Goal: Task Accomplishment & Management: Use online tool/utility

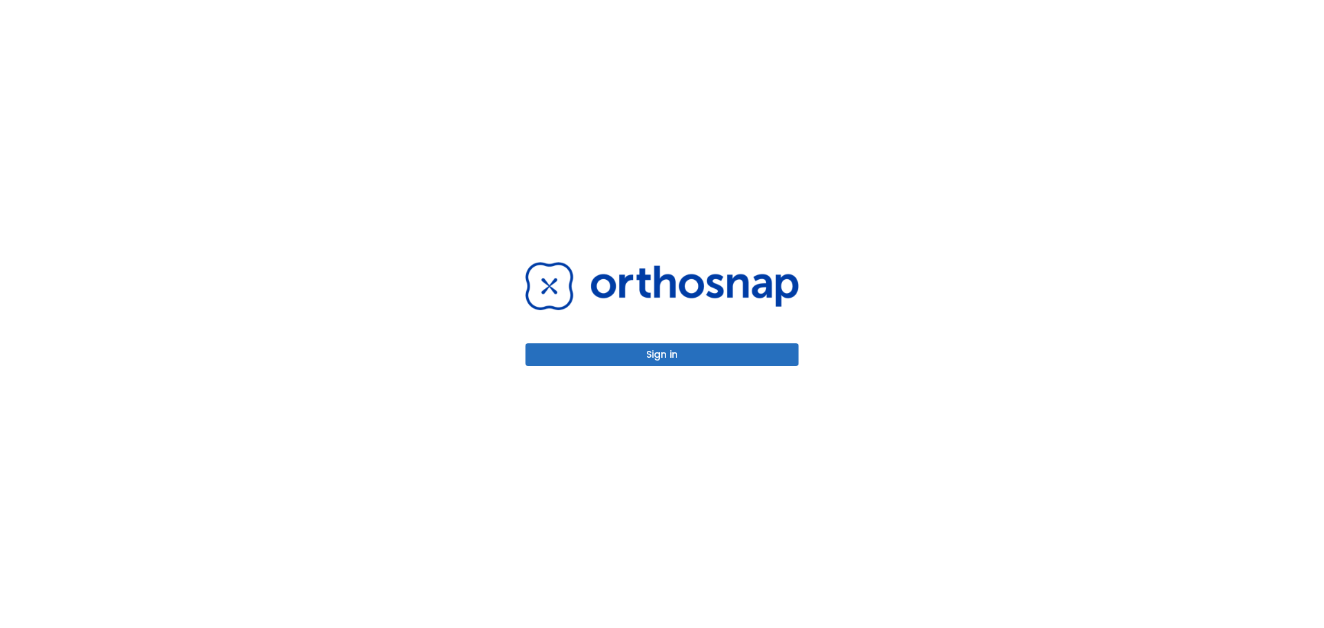
click at [678, 361] on button "Sign in" at bounding box center [661, 354] width 273 height 23
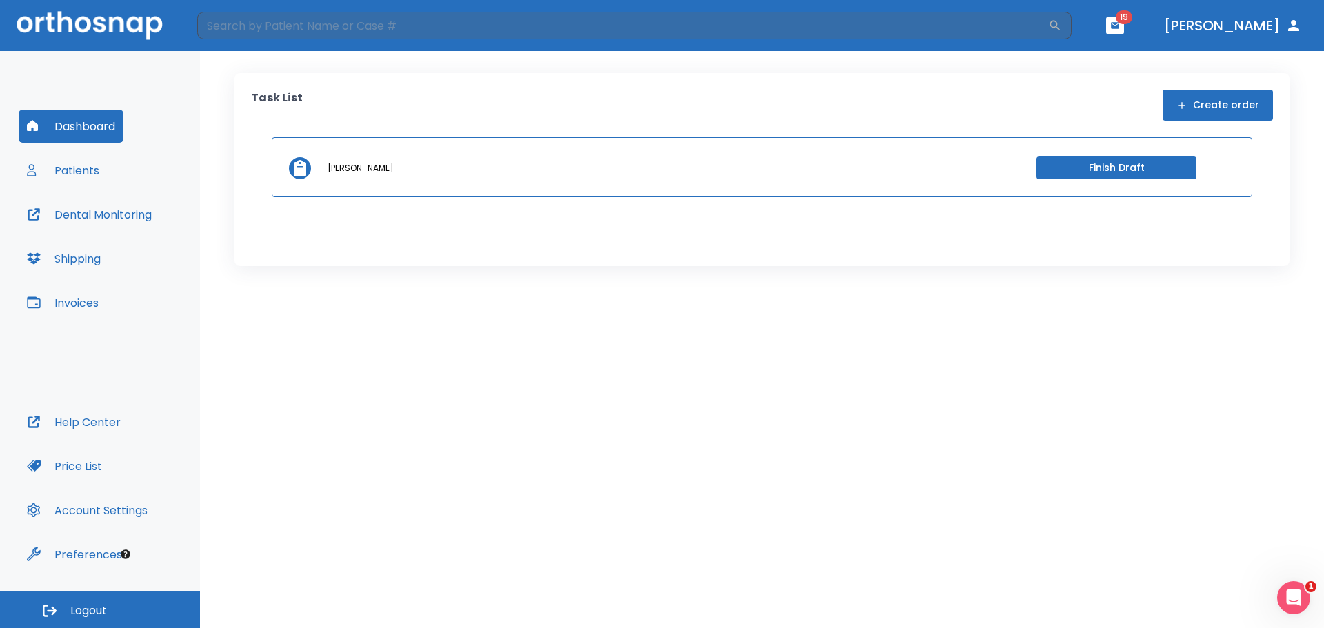
click at [79, 170] on button "Patients" at bounding box center [63, 170] width 89 height 33
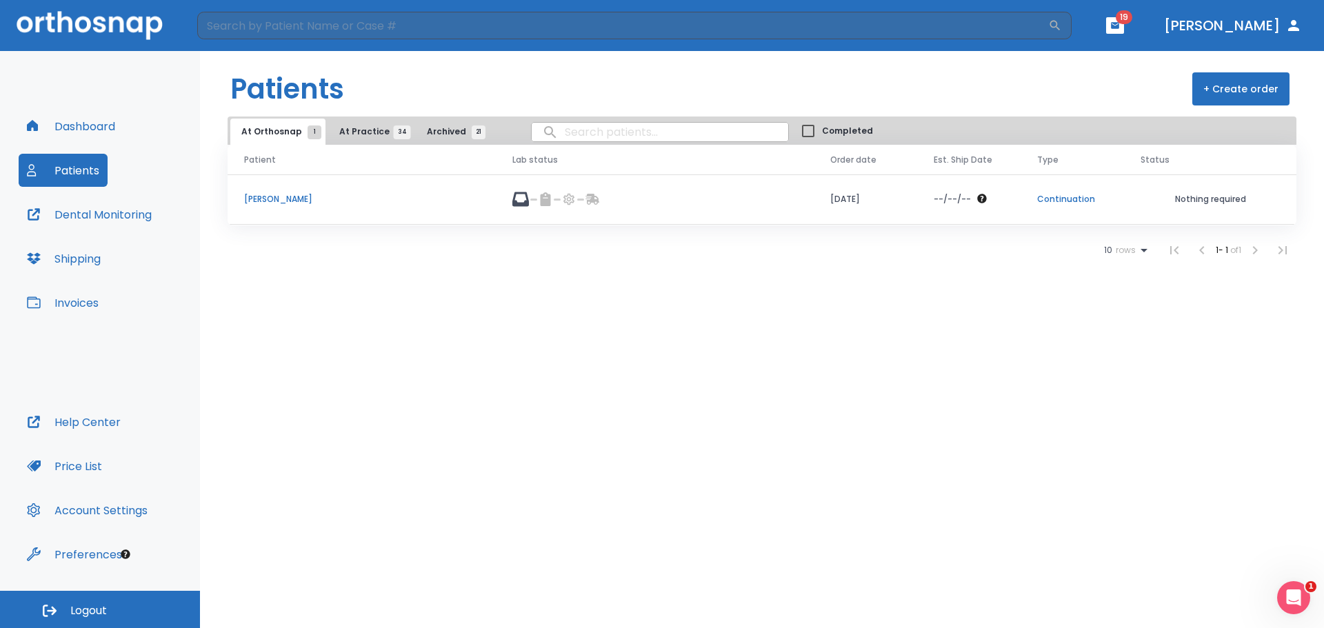
click at [578, 137] on input "search" at bounding box center [660, 132] width 256 height 27
type input "menell"
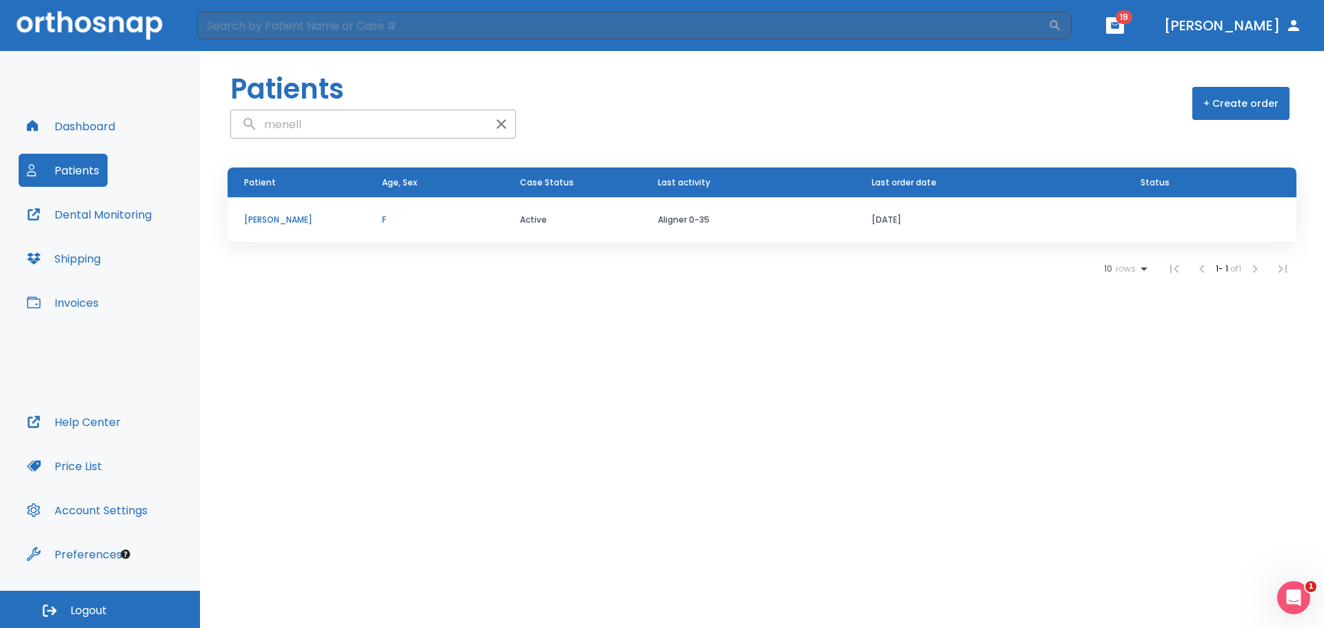
click at [277, 217] on p "[PERSON_NAME]" at bounding box center [296, 220] width 105 height 12
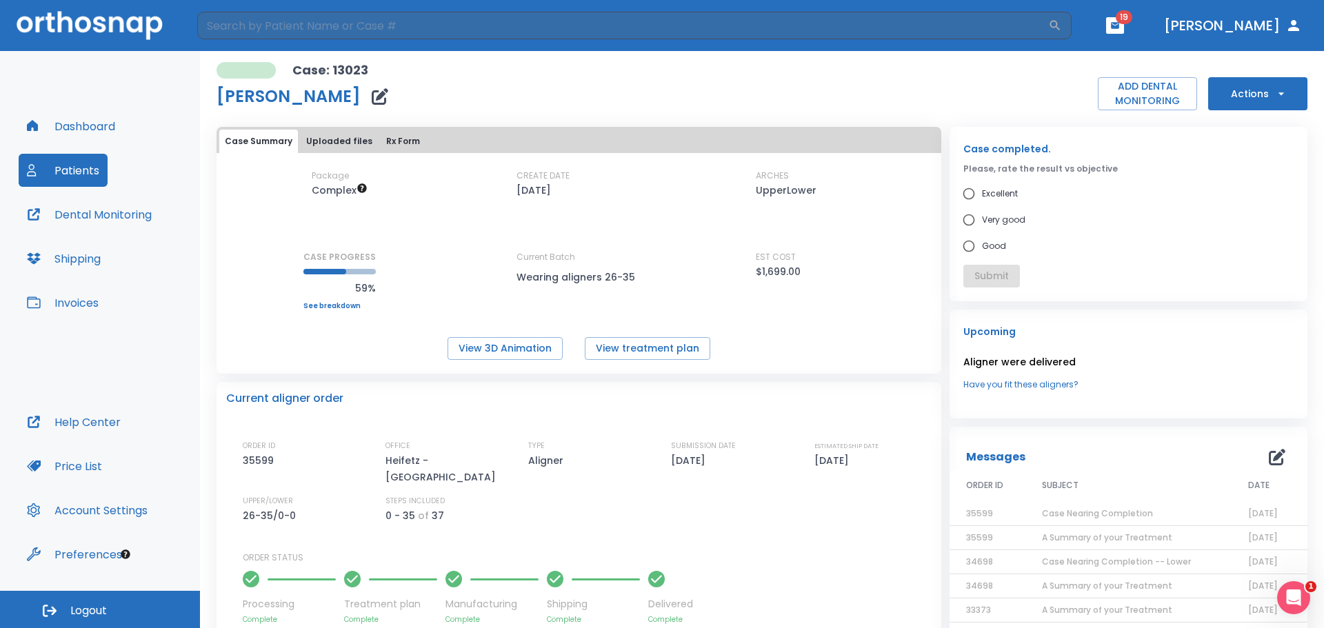
click at [1248, 99] on button "Actions" at bounding box center [1257, 93] width 99 height 33
click at [1260, 205] on p "Order Next Aligners" at bounding box center [1249, 202] width 78 height 12
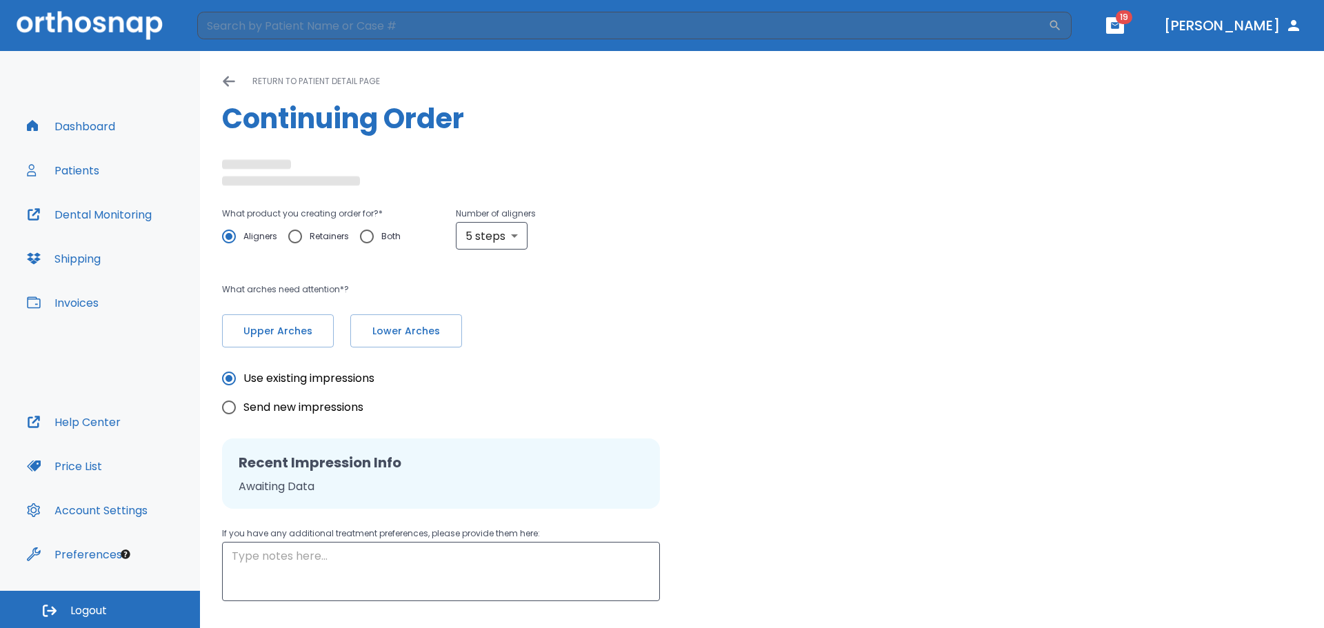
radio input "false"
radio input "true"
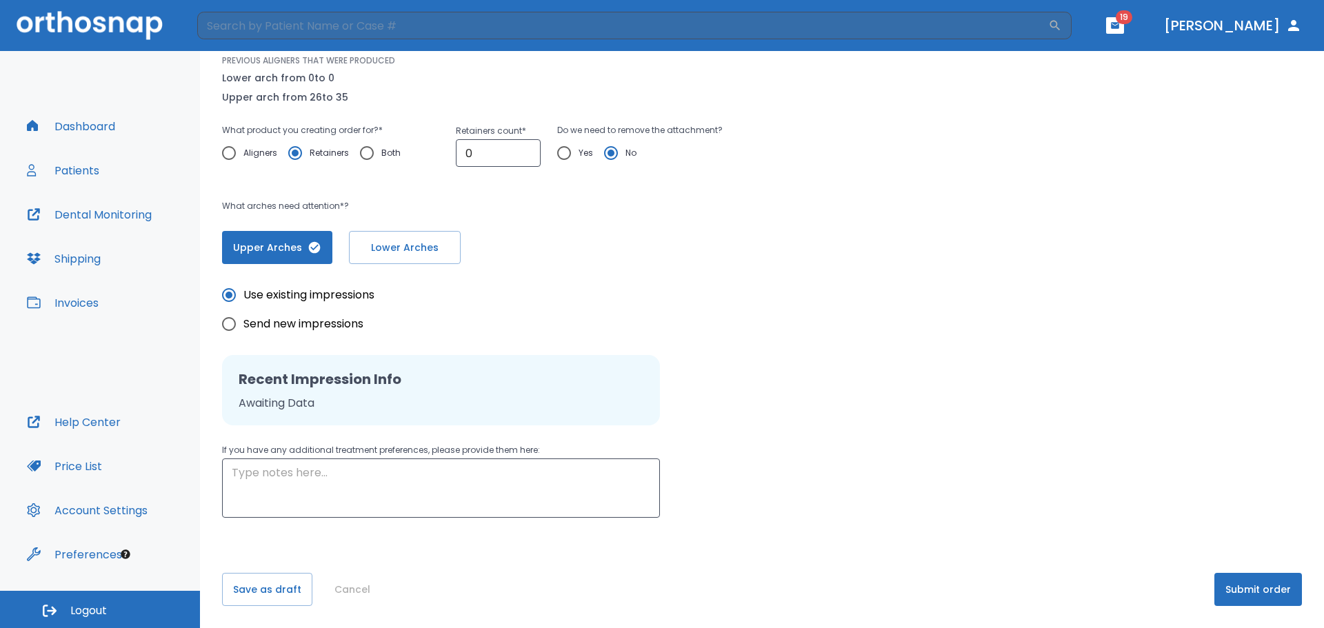
scroll to position [108, 0]
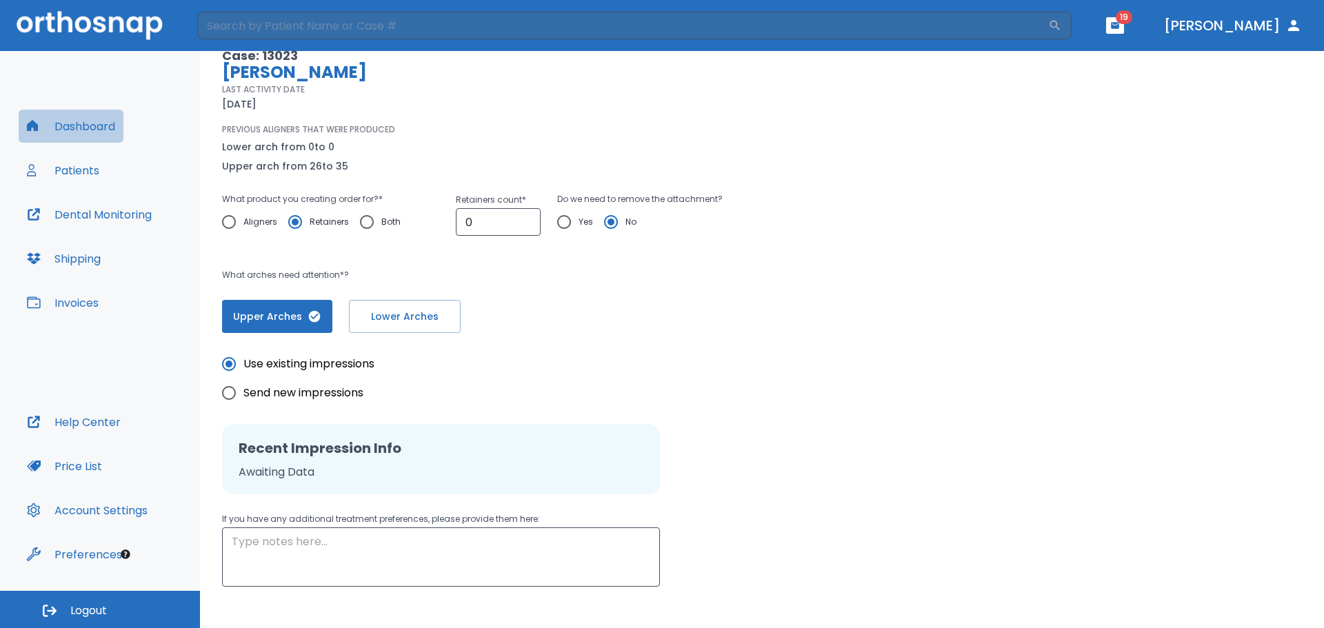
click at [88, 127] on button "Dashboard" at bounding box center [71, 126] width 105 height 33
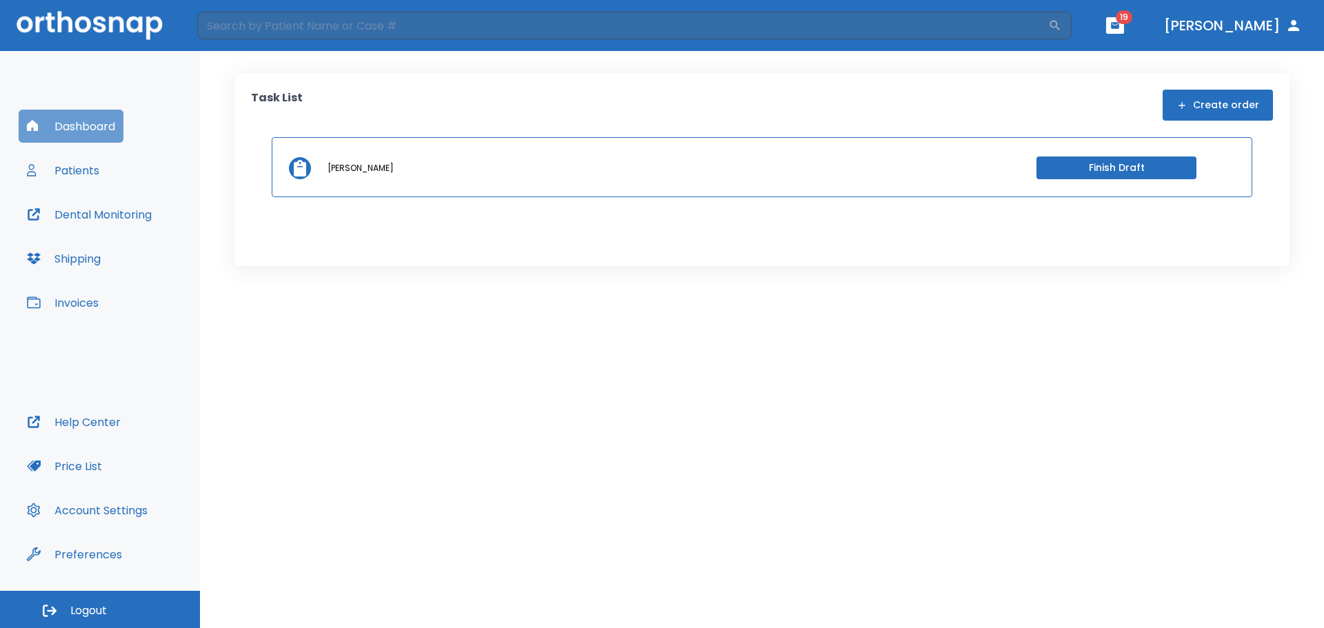
click at [88, 127] on button "Dashboard" at bounding box center [71, 126] width 105 height 33
click at [96, 168] on button "Patients" at bounding box center [63, 170] width 89 height 33
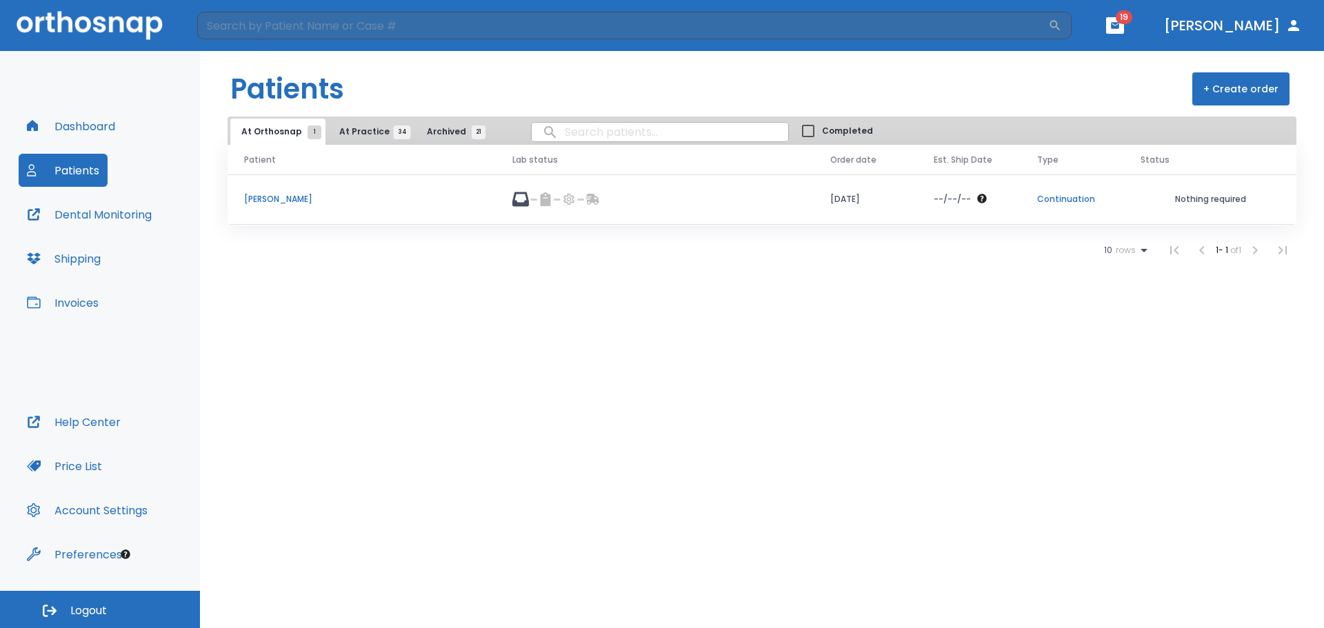
click at [443, 130] on span "Archived 21" at bounding box center [453, 131] width 52 height 12
